Goal: Transaction & Acquisition: Purchase product/service

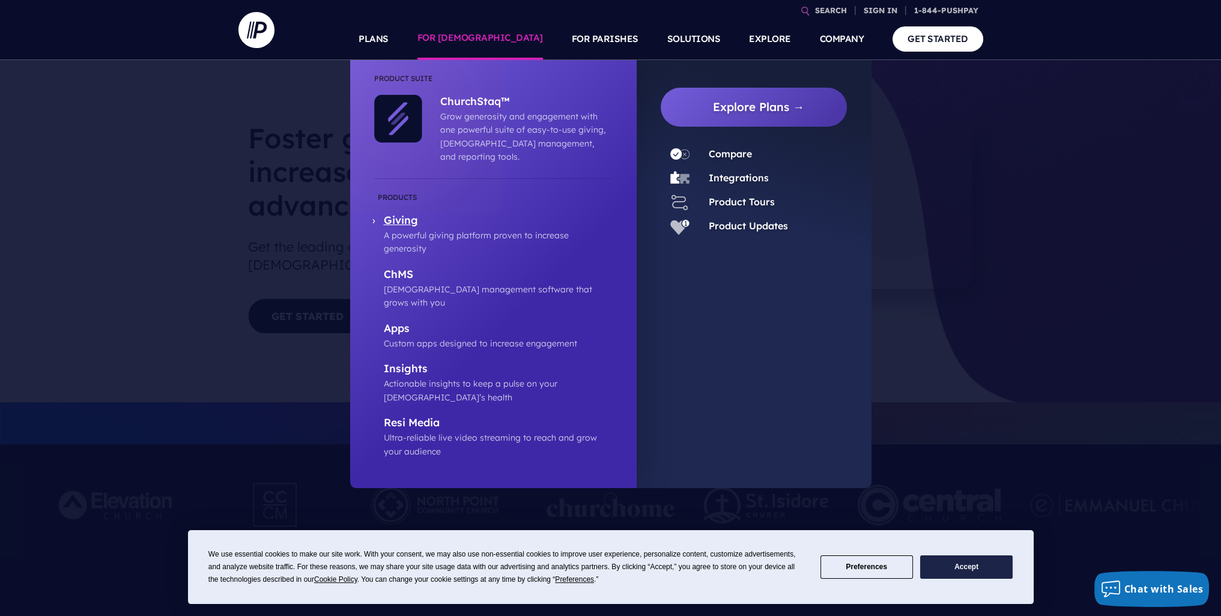
click at [401, 214] on p "Giving" at bounding box center [498, 221] width 229 height 15
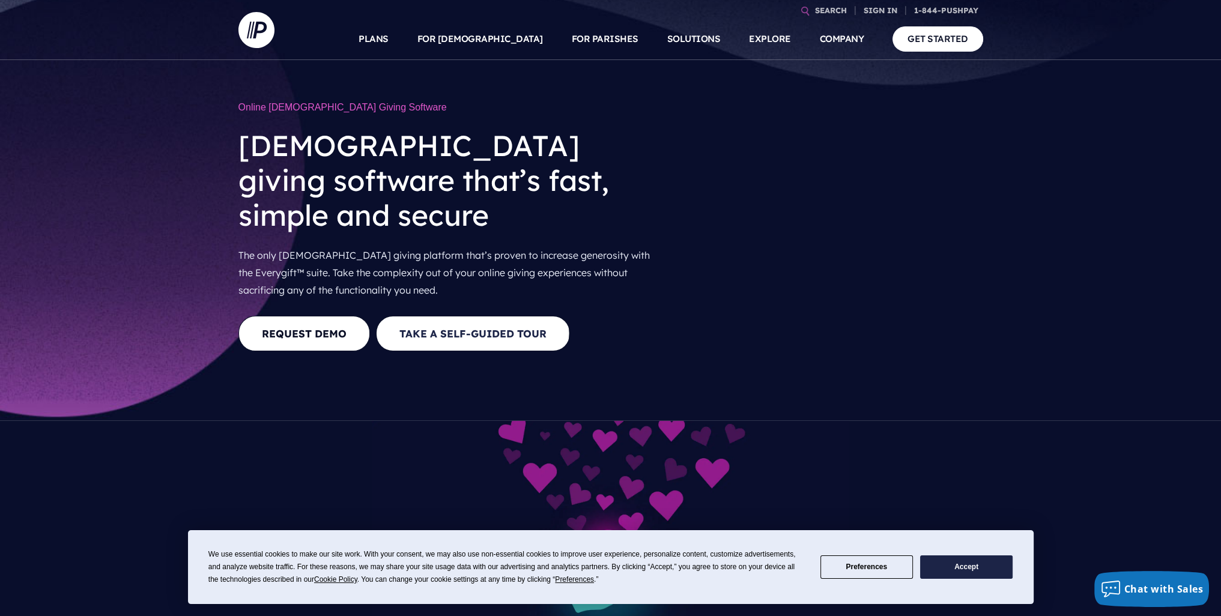
click at [440, 316] on button "Take a Self-guided Tour" at bounding box center [473, 333] width 194 height 35
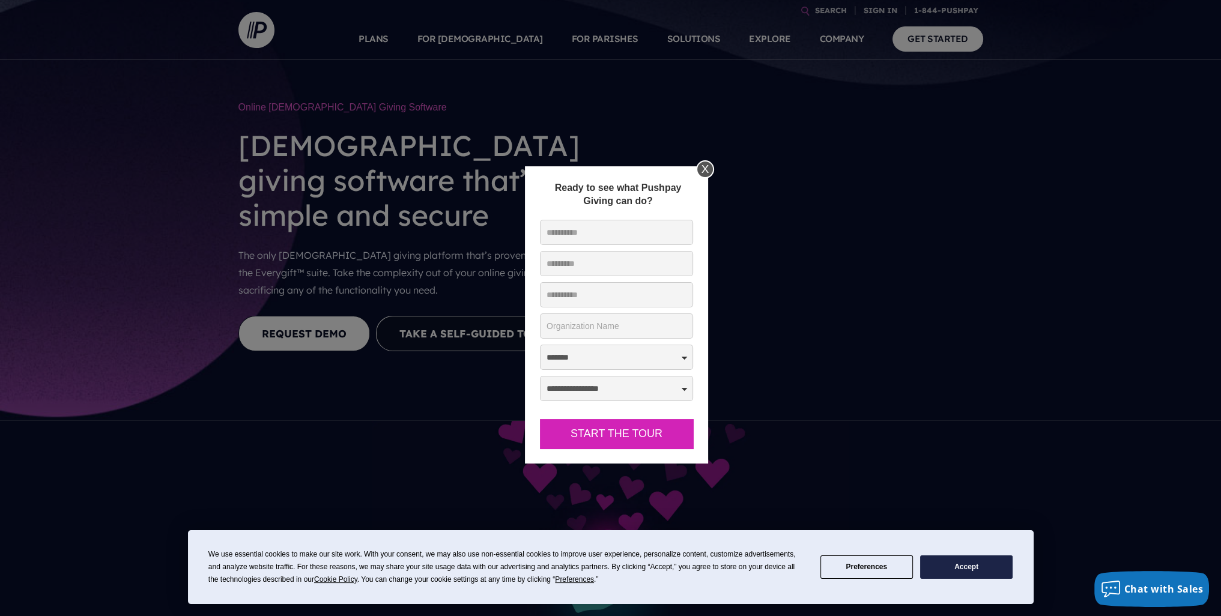
click at [703, 162] on div "X" at bounding box center [705, 169] width 18 height 18
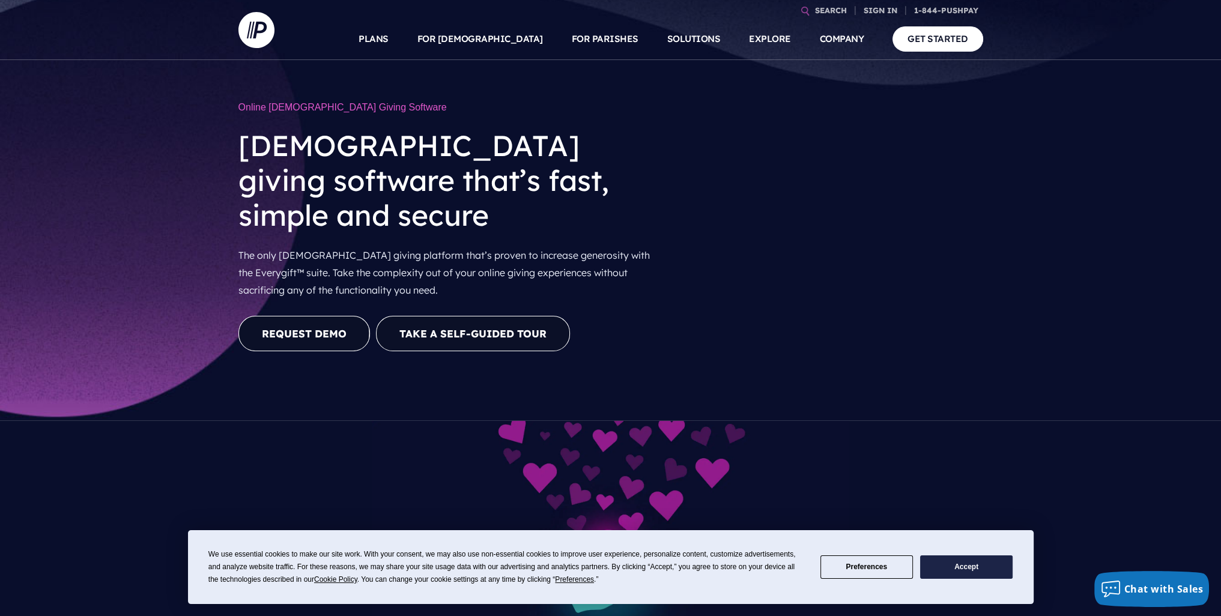
click at [309, 316] on link "REQUEST DEMO" at bounding box center [305, 333] width 132 height 35
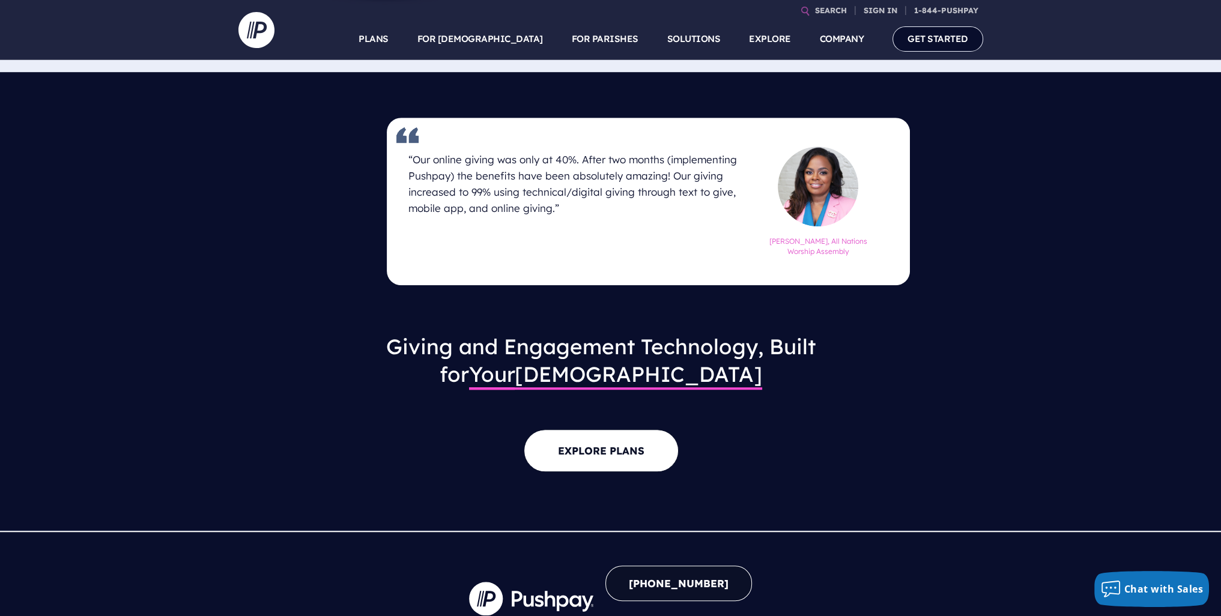
scroll to position [1021, 0]
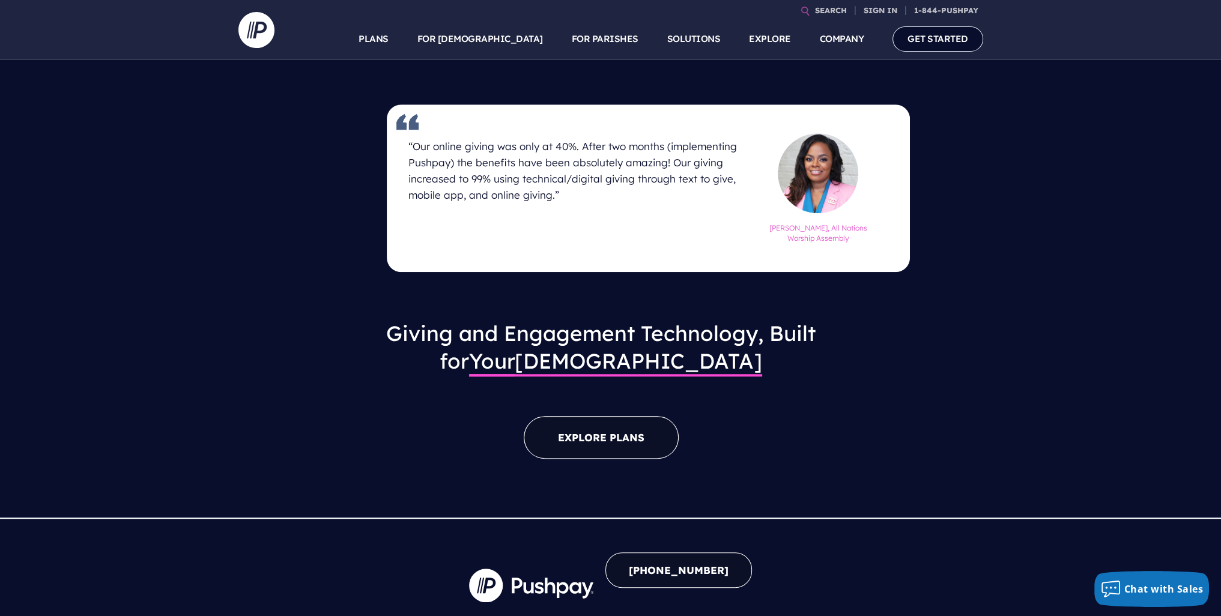
click at [595, 417] on link "EXPLORE PLANS" at bounding box center [601, 437] width 155 height 43
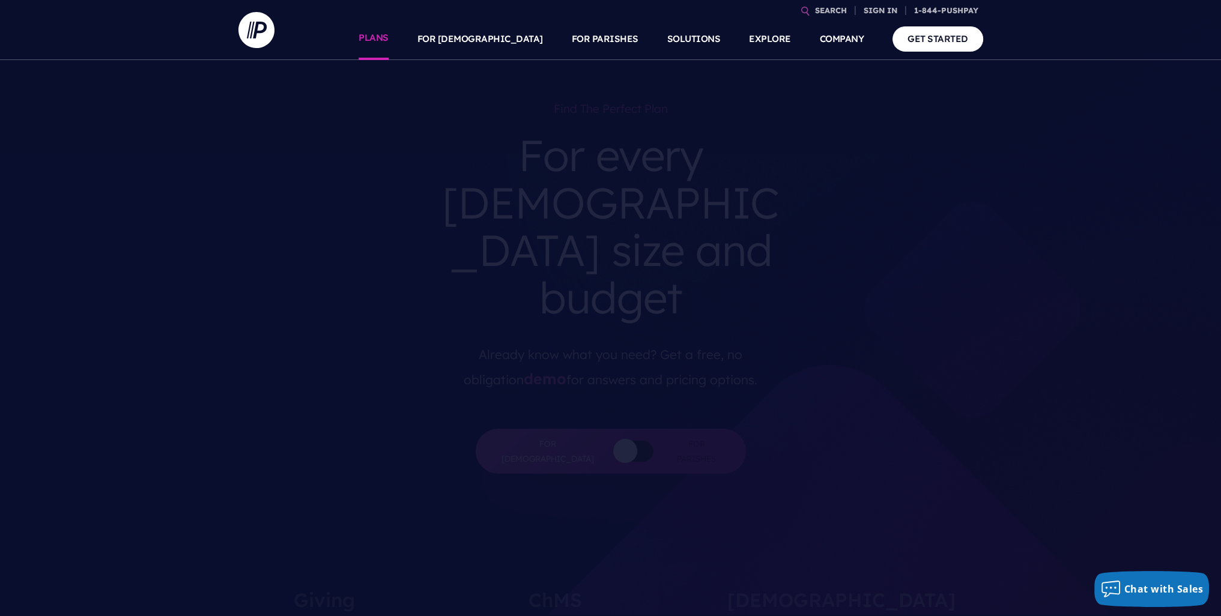
click at [389, 46] on link "PLANS" at bounding box center [374, 39] width 30 height 42
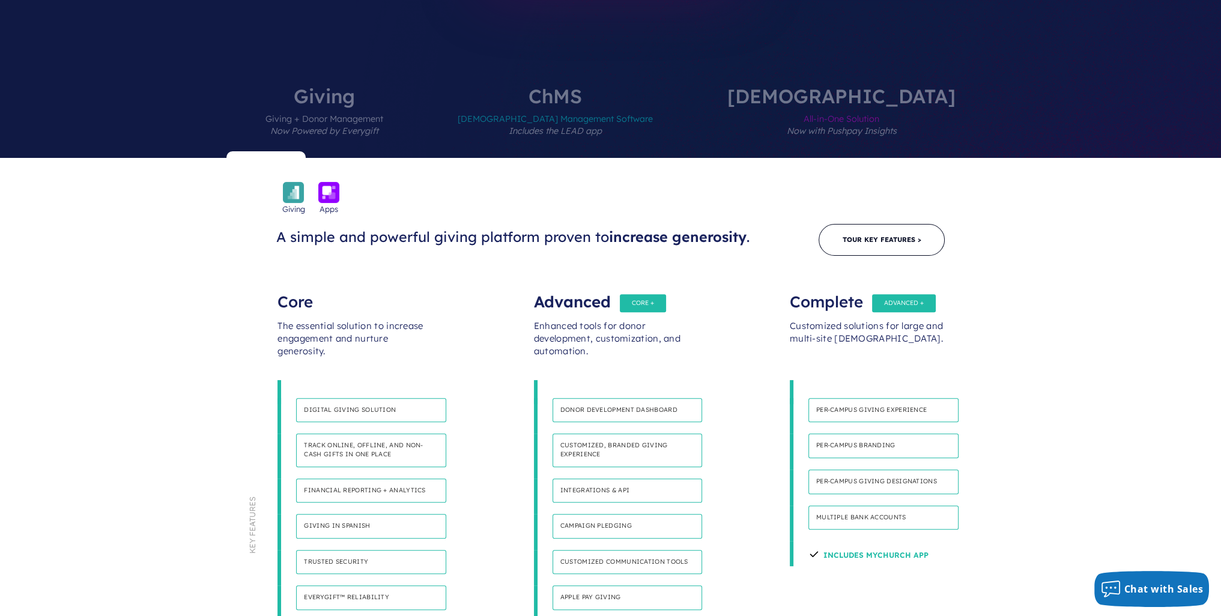
scroll to position [541, 0]
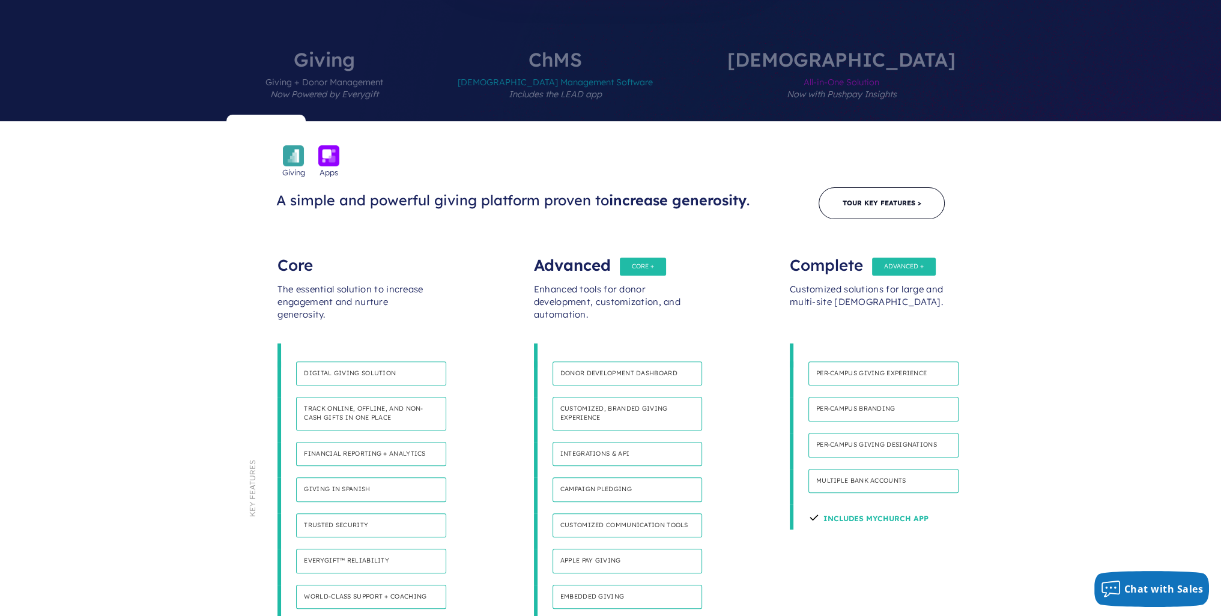
click at [340, 362] on h4 "Digital giving solution" at bounding box center [371, 374] width 150 height 25
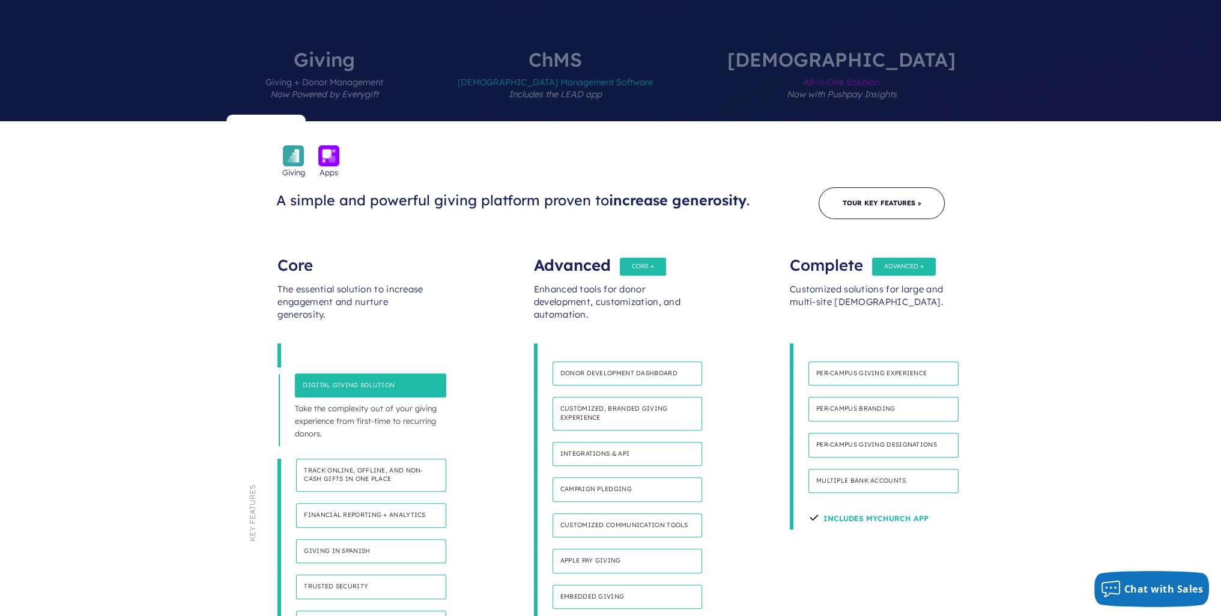
click at [341, 374] on h4 "Digital giving solution" at bounding box center [370, 386] width 151 height 25
click at [351, 374] on h4 "Digital giving solution" at bounding box center [370, 386] width 151 height 25
click at [351, 459] on h4 "Track online, offline, and non-cash gifts in one place" at bounding box center [371, 475] width 150 height 33
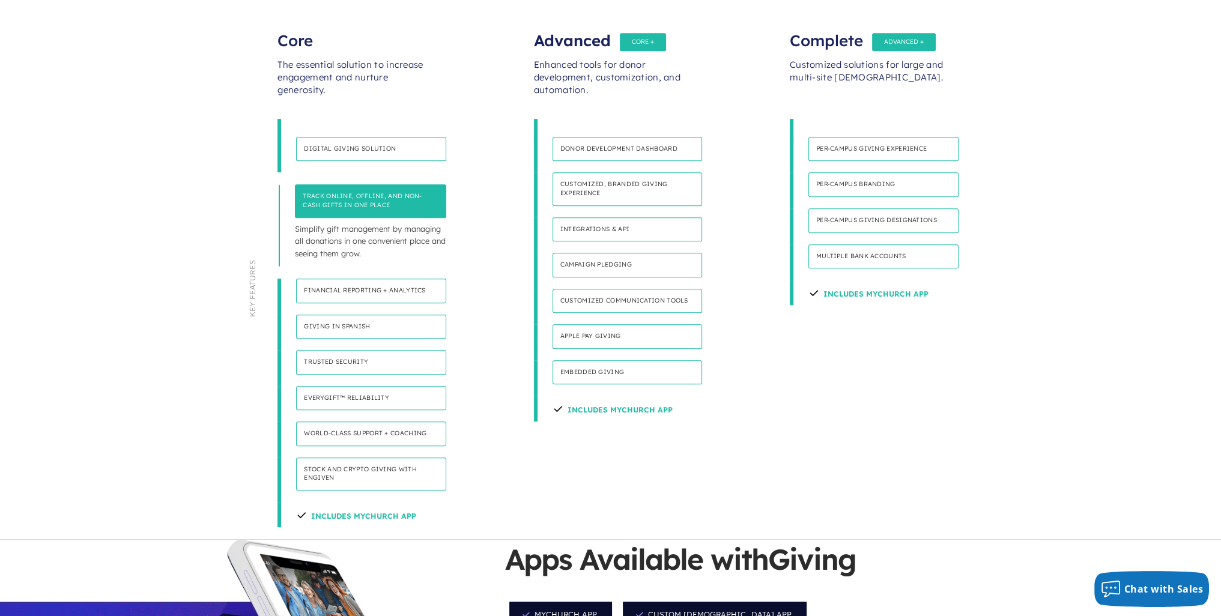
scroll to position [781, 0]
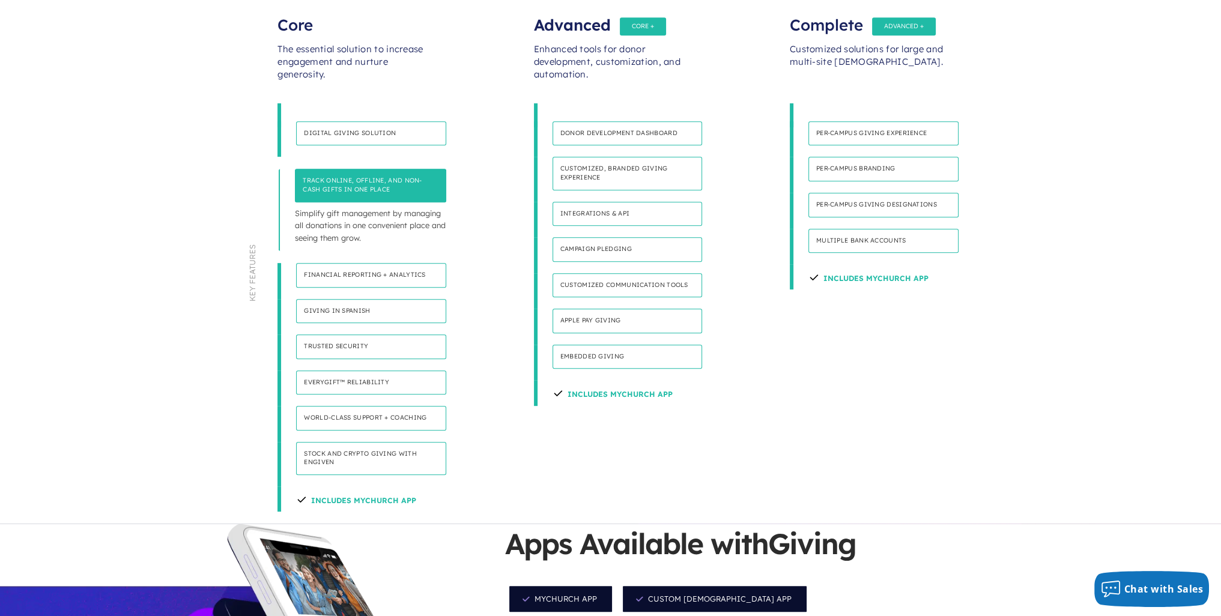
click at [347, 487] on h4 "Includes MyChurch App" at bounding box center [356, 499] width 120 height 25
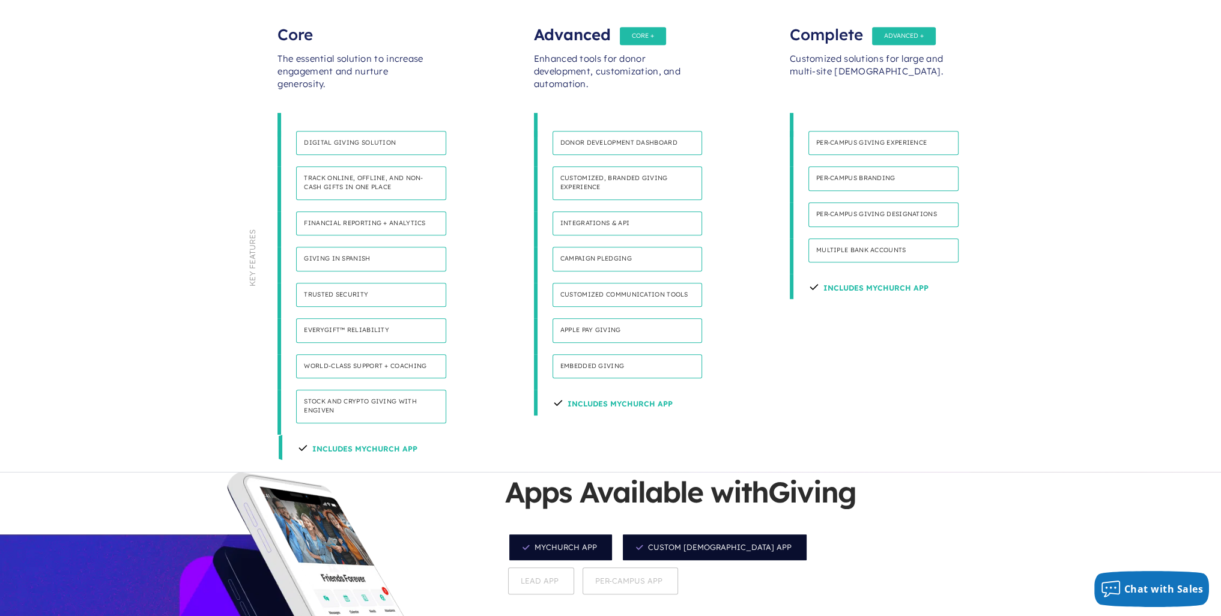
scroll to position [756, 0]
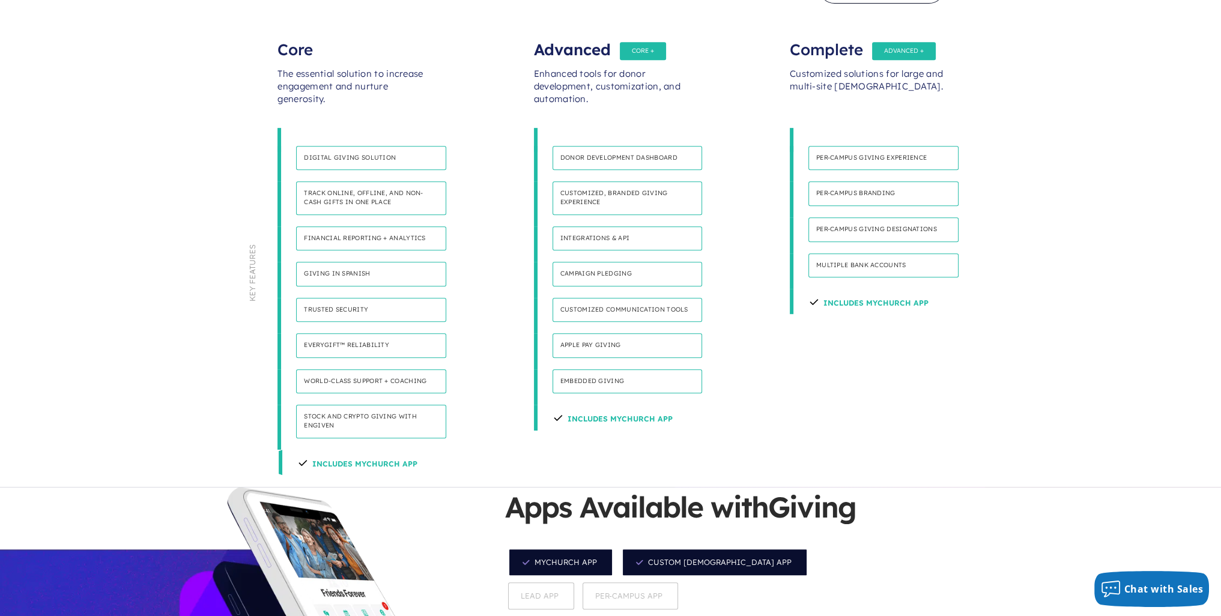
click at [351, 450] on h4 "Includes MyChurch App" at bounding box center [357, 462] width 120 height 25
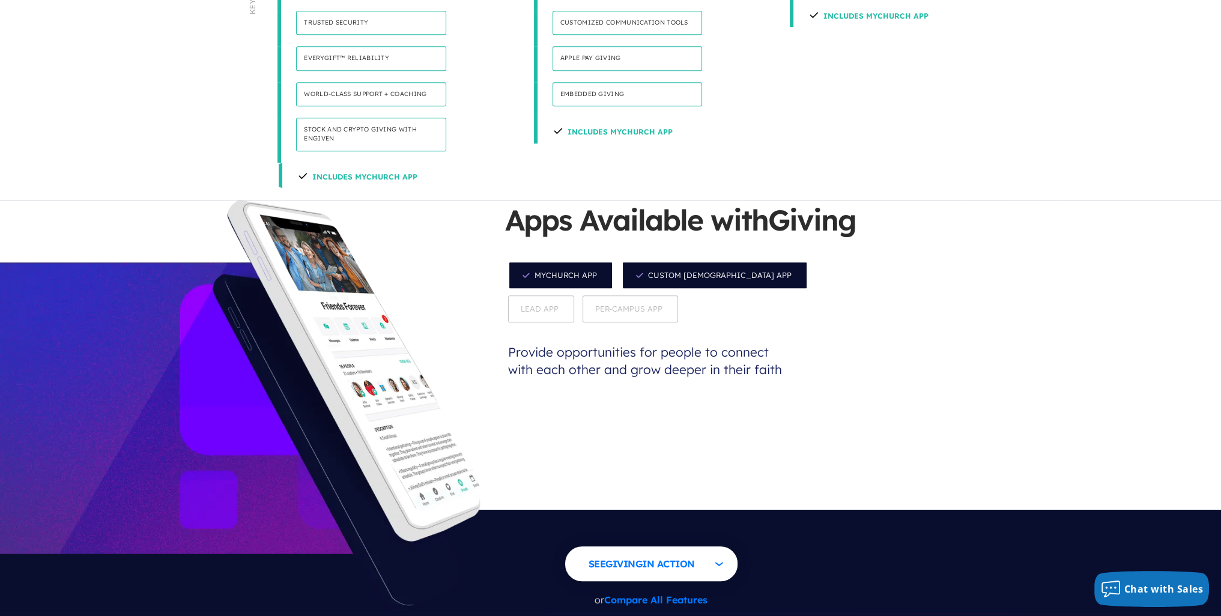
scroll to position [1057, 0]
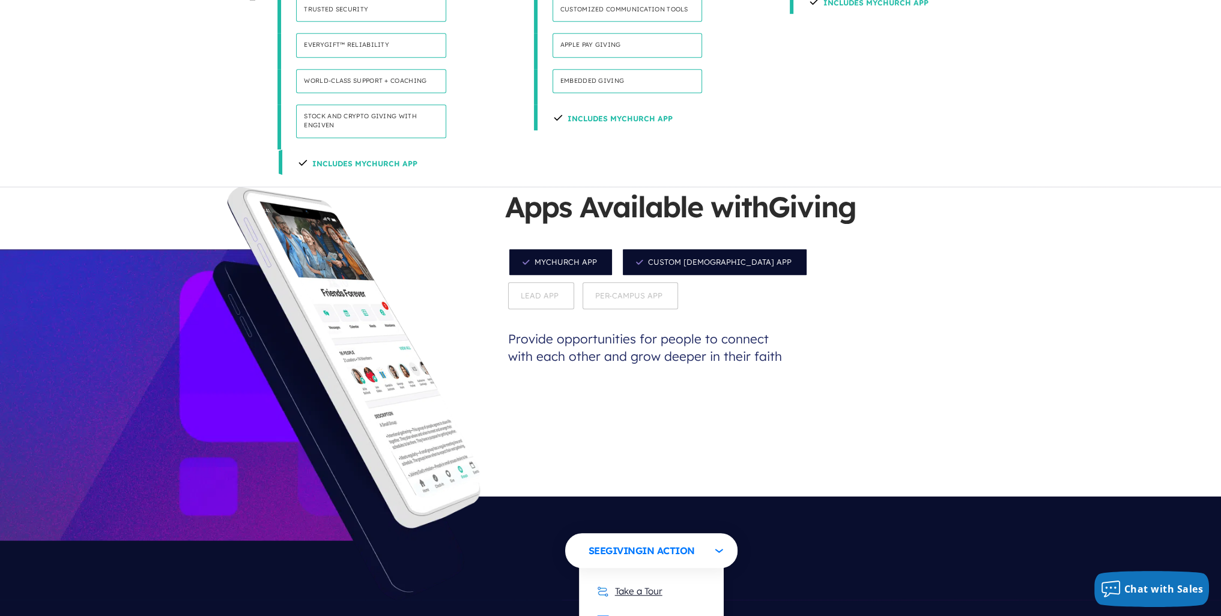
click at [627, 577] on link "Take a Tour" at bounding box center [630, 591] width 90 height 29
